Goal: Information Seeking & Learning: Learn about a topic

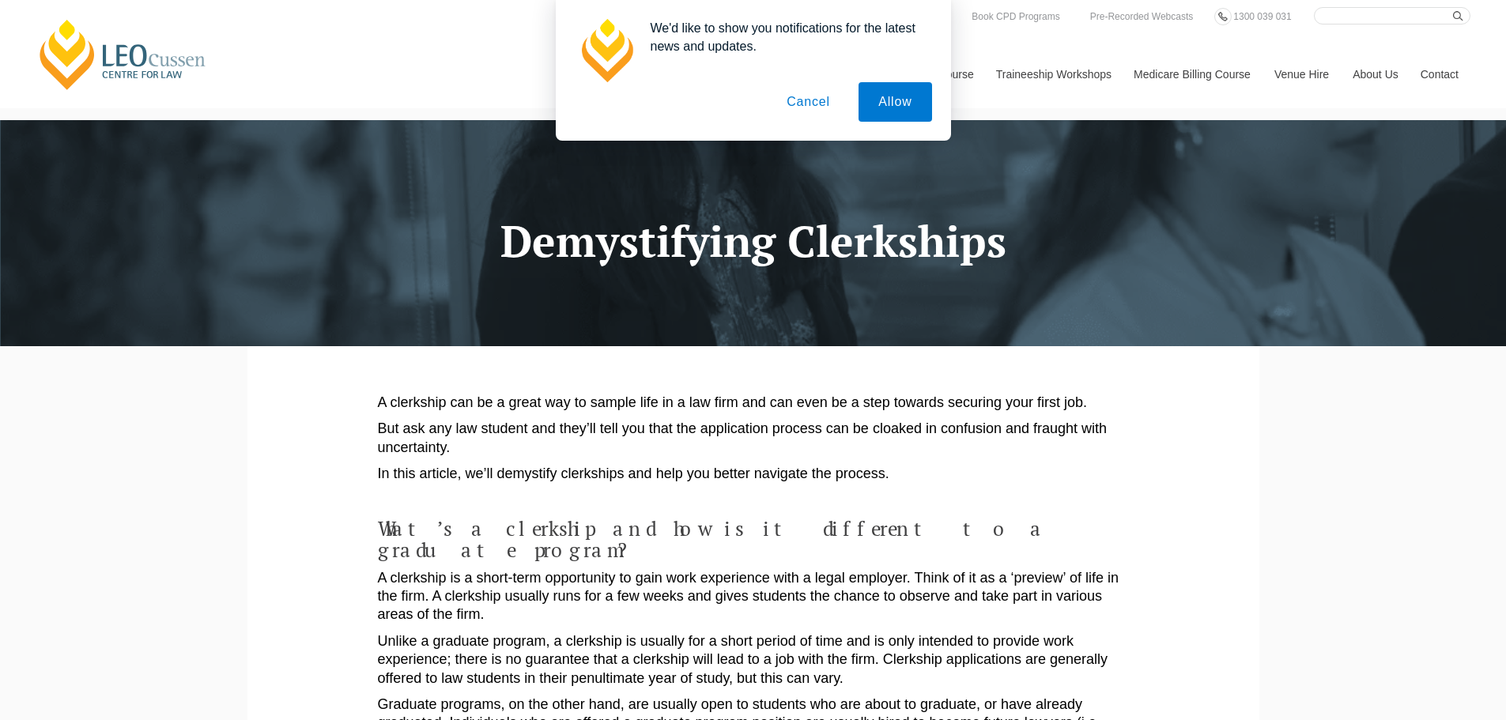
click at [802, 106] on button "Cancel" at bounding box center [808, 102] width 83 height 40
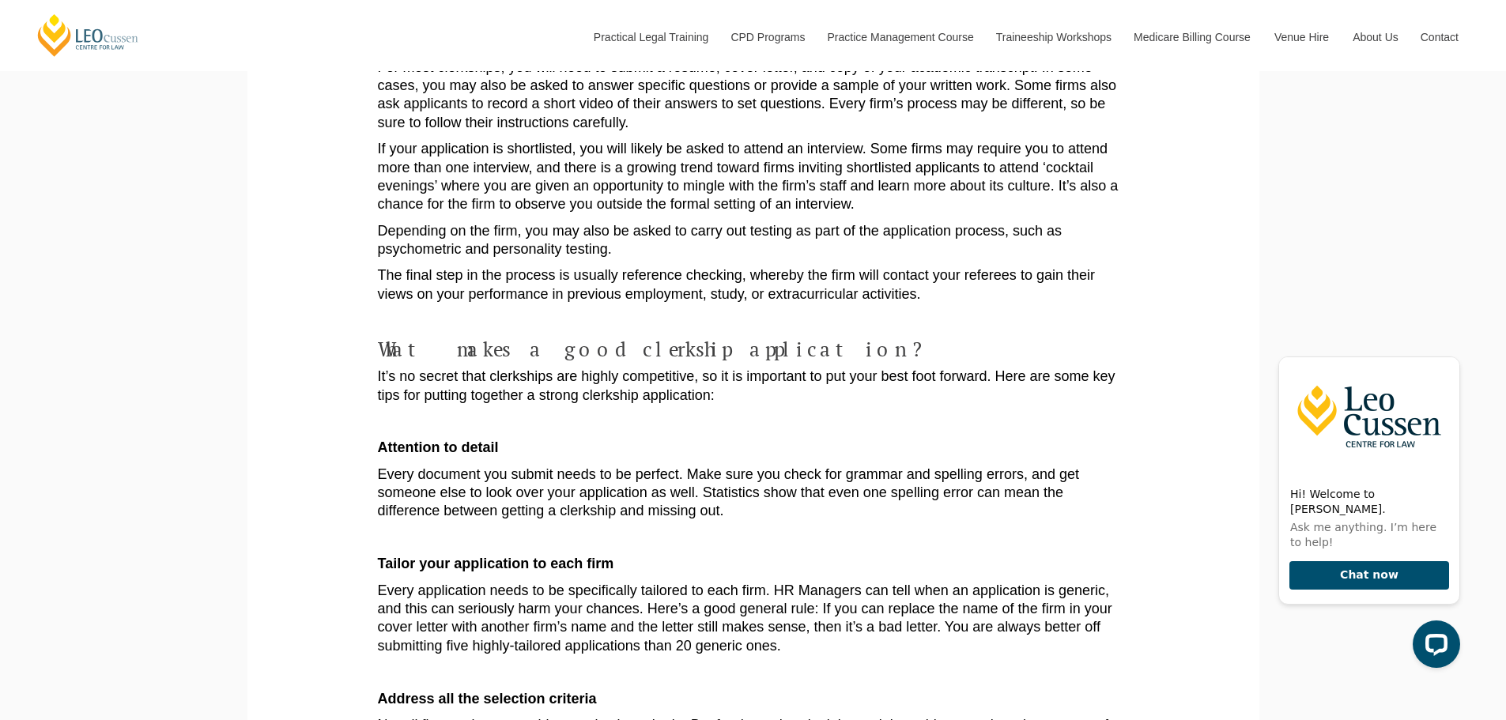
scroll to position [1662, 0]
drag, startPoint x: 366, startPoint y: 406, endPoint x: 840, endPoint y: 397, distance: 473.7
click at [840, 397] on section "A clerkship can be a great way to sample life in a law firm and can even be a s…" at bounding box center [753, 57] width 988 height 2747
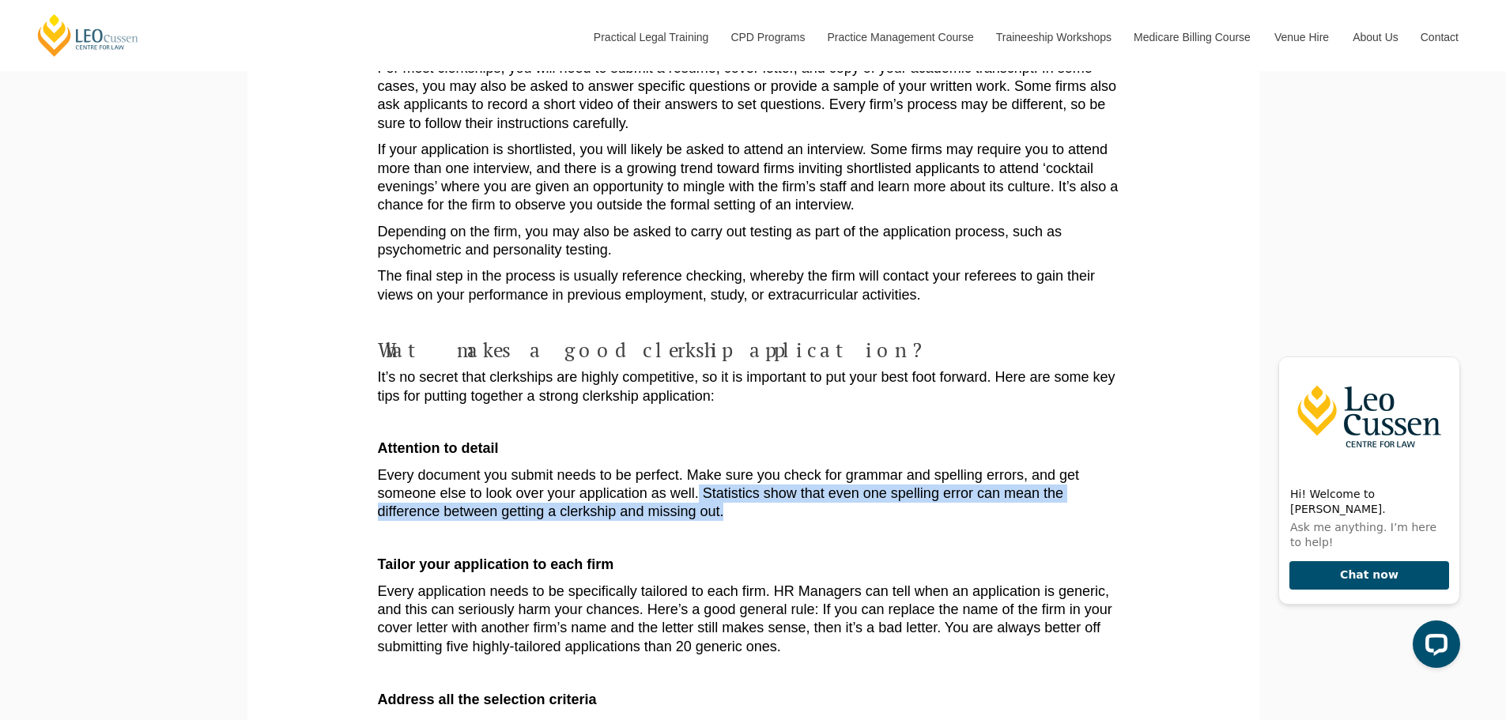
drag, startPoint x: 700, startPoint y: 426, endPoint x: 800, endPoint y: 461, distance: 106.3
click at [800, 466] on p "Every document you submit needs to be perfect. Make sure you check for grammar …" at bounding box center [753, 493] width 751 height 55
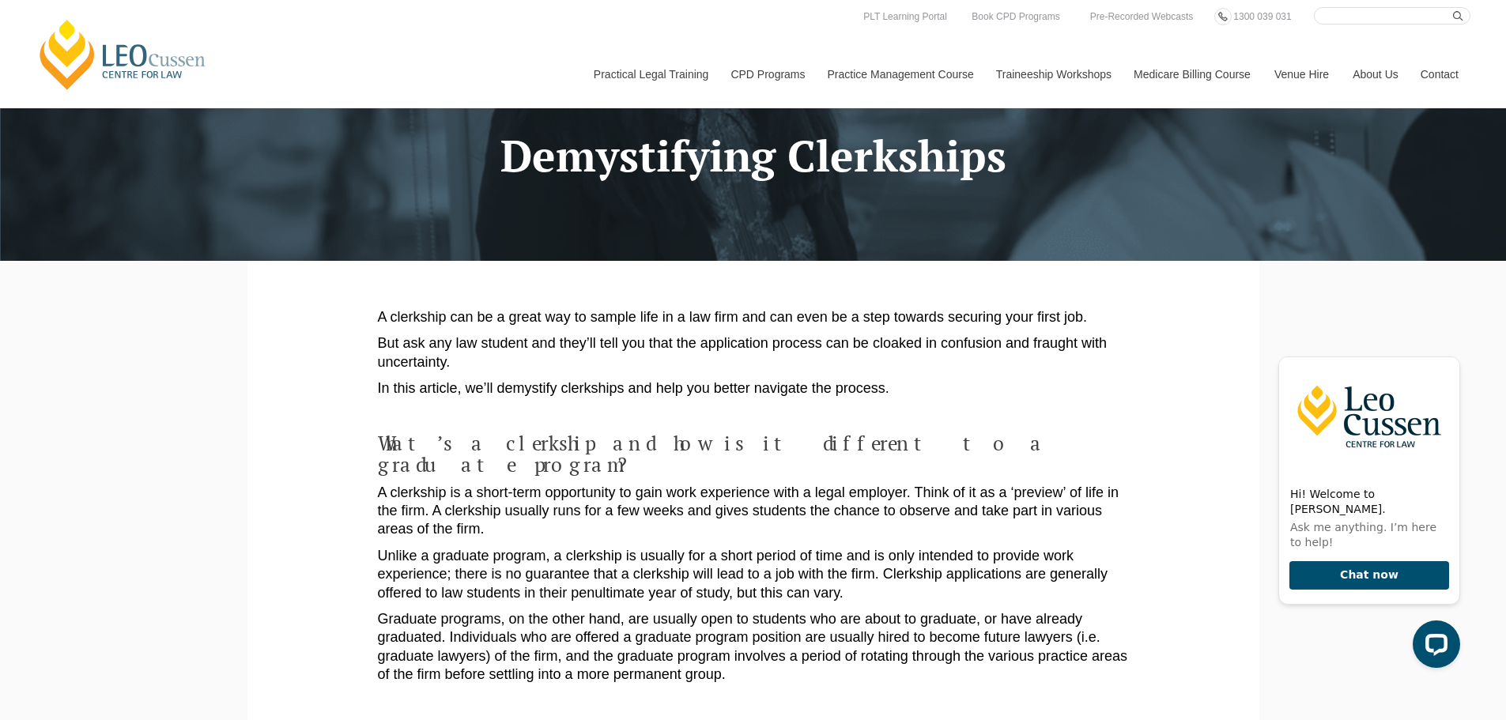
scroll to position [0, 0]
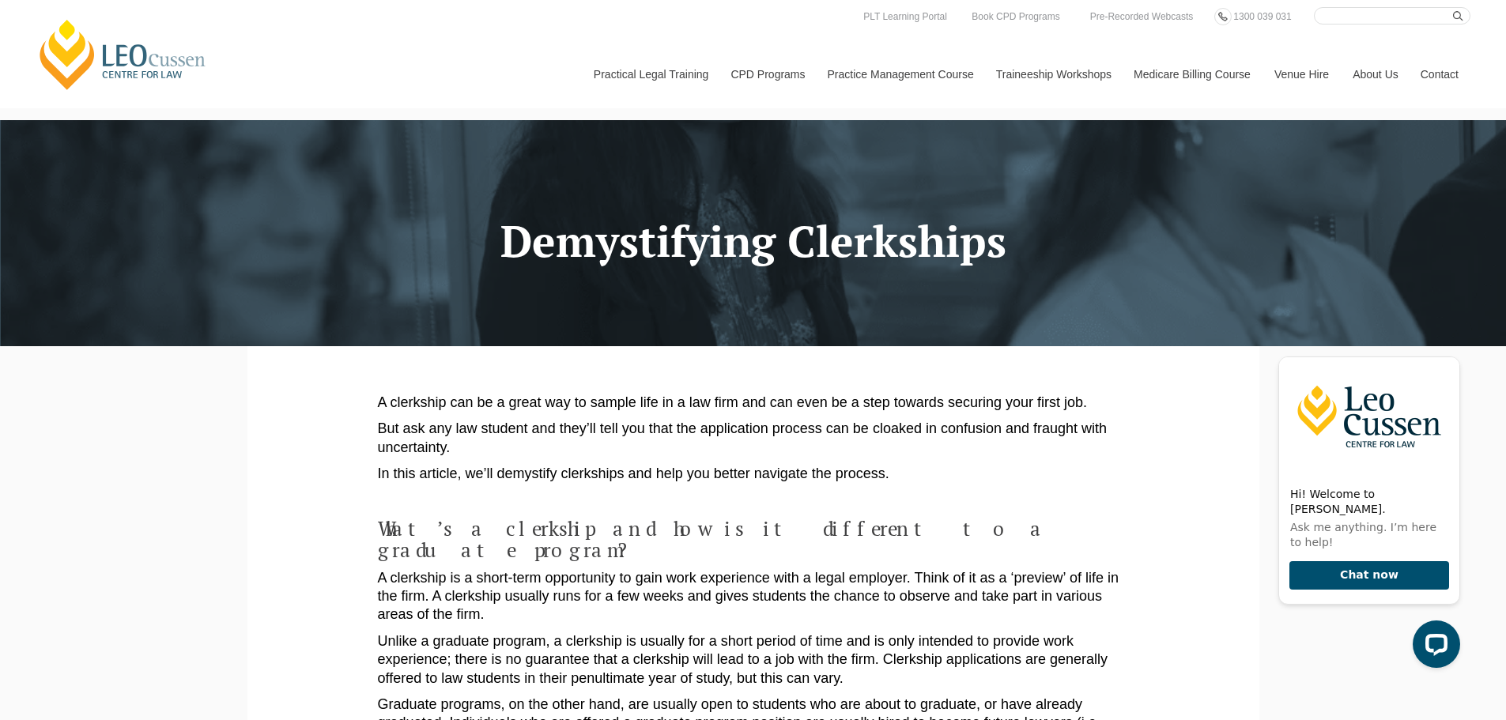
click at [603, 665] on p "Unlike a graduate program, a clerkship is usually for a short period of time an…" at bounding box center [753, 660] width 751 height 55
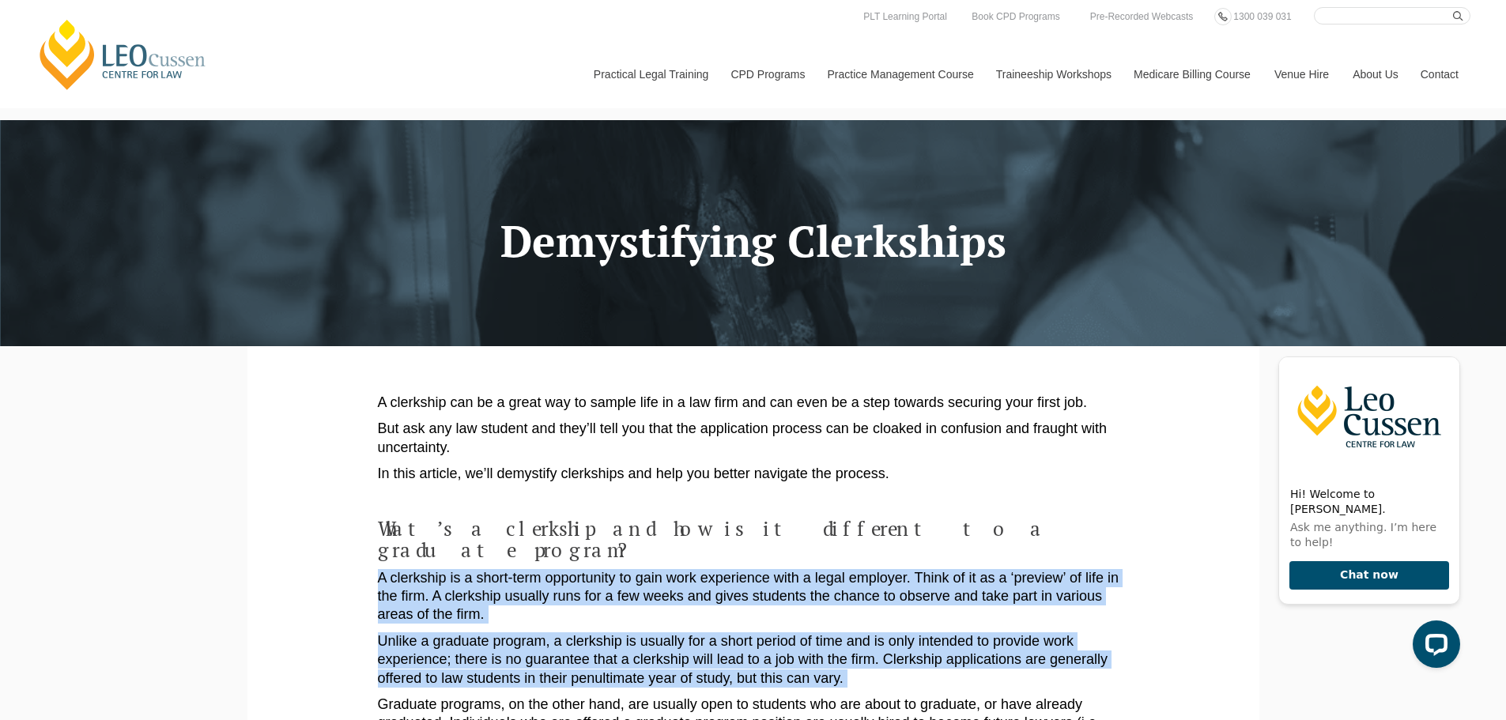
drag, startPoint x: 603, startPoint y: 665, endPoint x: 580, endPoint y: 571, distance: 96.8
click at [580, 571] on p "A clerkship is a short-term opportunity to gain work experience with a legal em…" at bounding box center [753, 596] width 751 height 55
